Goal: Information Seeking & Learning: Learn about a topic

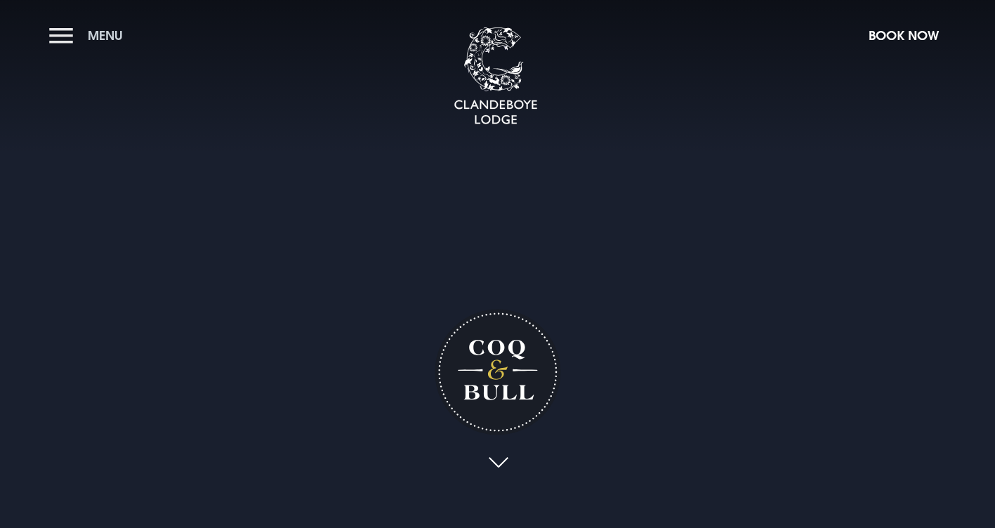
click at [96, 35] on span "Menu" at bounding box center [105, 35] width 35 height 16
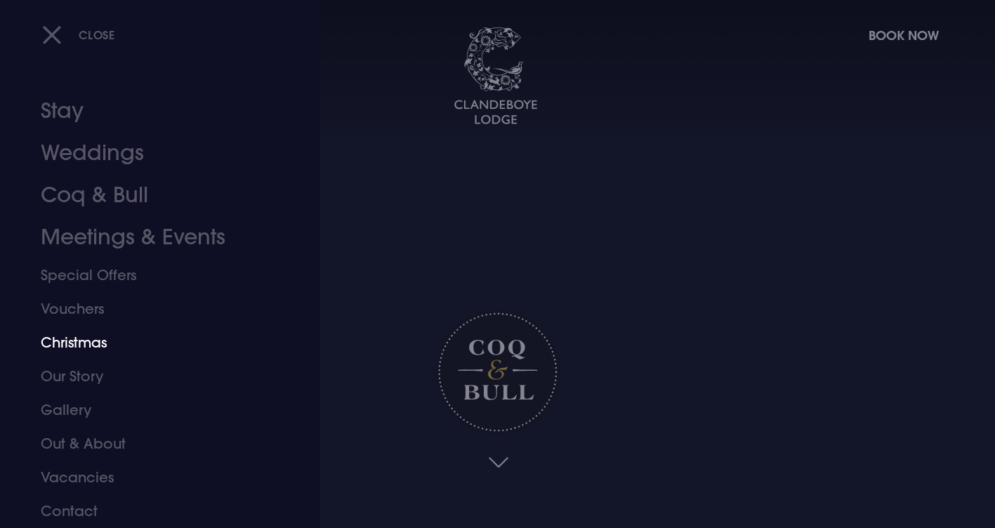
click at [85, 343] on link "Christmas" at bounding box center [152, 343] width 222 height 34
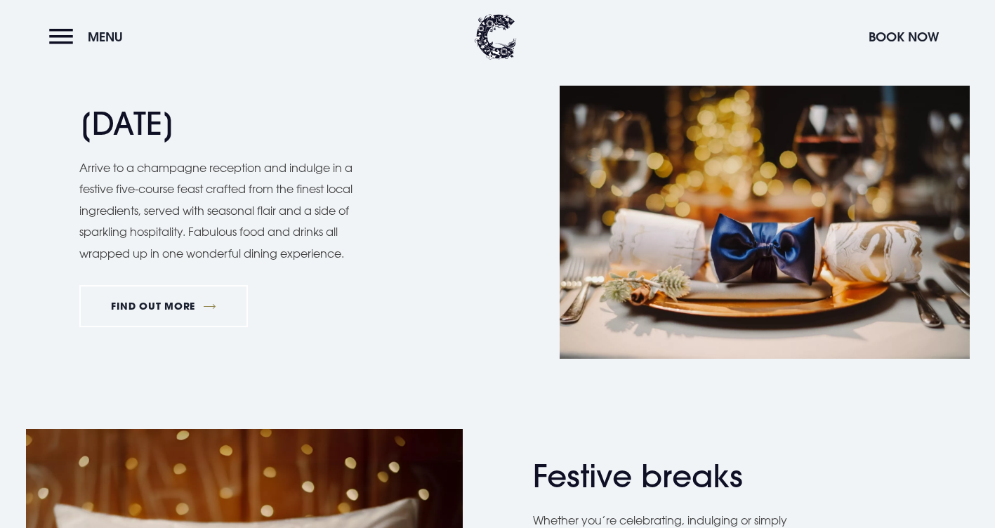
scroll to position [1544, 0]
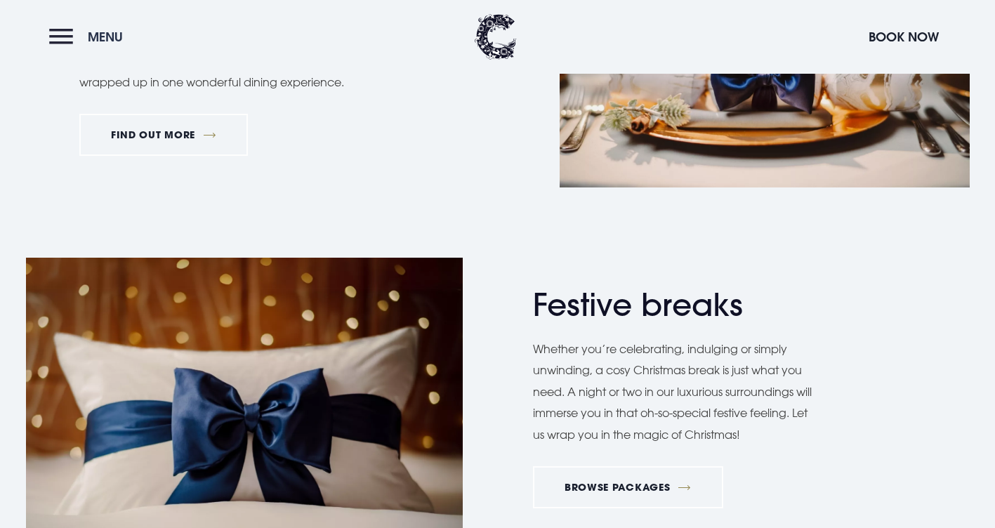
click at [64, 38] on button "Menu" at bounding box center [89, 37] width 81 height 30
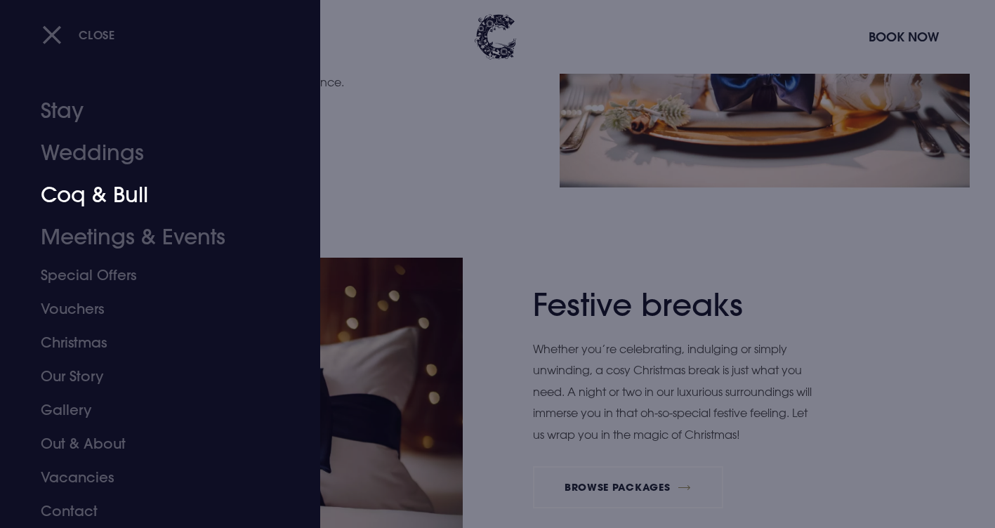
click at [119, 189] on link "Coq & Bull" at bounding box center [152, 195] width 222 height 42
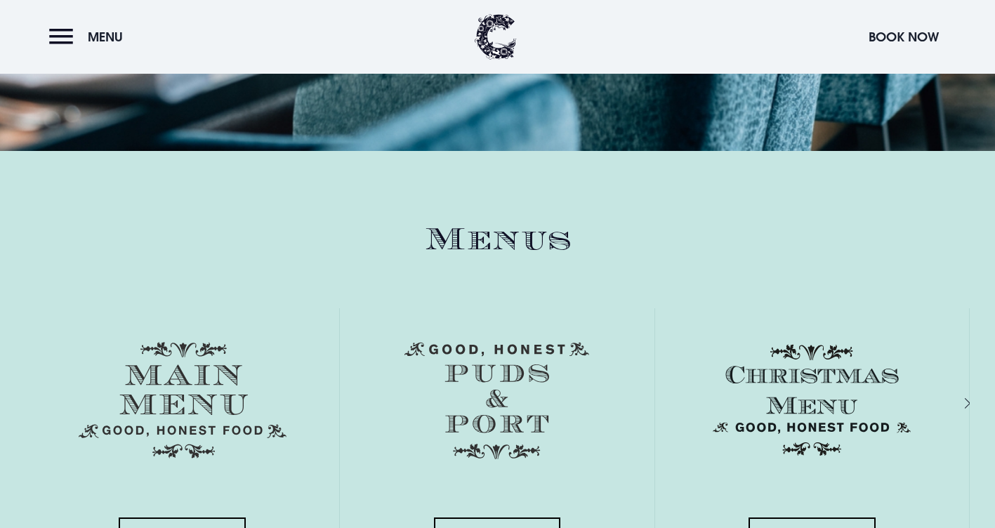
scroll to position [2036, 0]
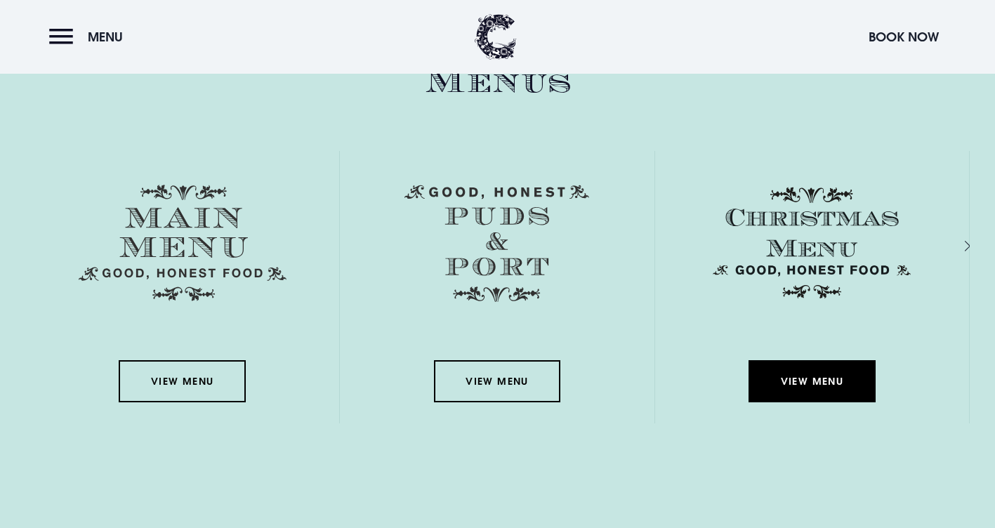
click at [814, 383] on link "View Menu" at bounding box center [811, 381] width 126 height 42
